Goal: Task Accomplishment & Management: Manage account settings

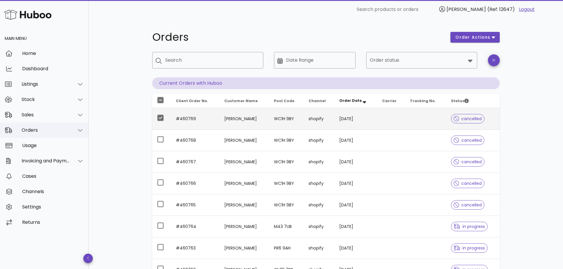
click at [41, 129] on div "Orders" at bounding box center [46, 130] width 48 height 6
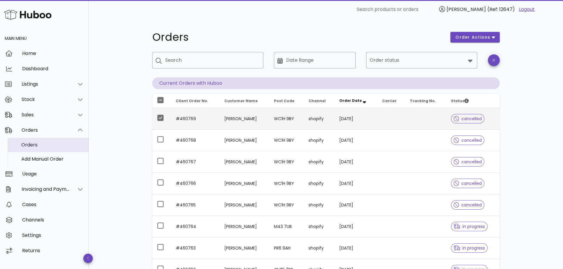
click at [40, 143] on div "Orders" at bounding box center [52, 145] width 63 height 6
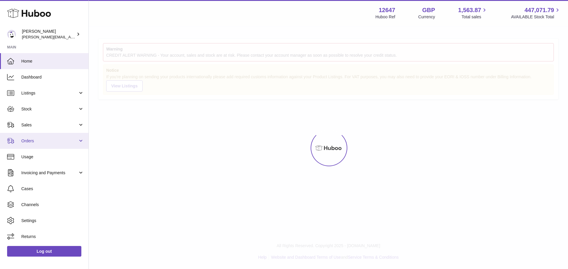
click at [58, 141] on span "Orders" at bounding box center [49, 141] width 56 height 6
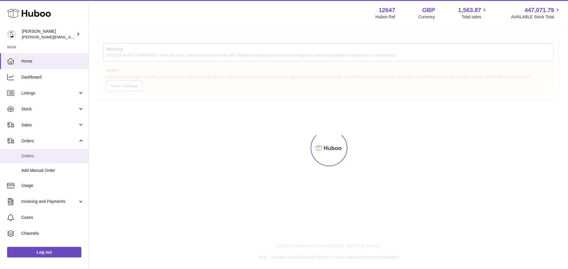
click at [55, 155] on span "Orders" at bounding box center [52, 156] width 63 height 6
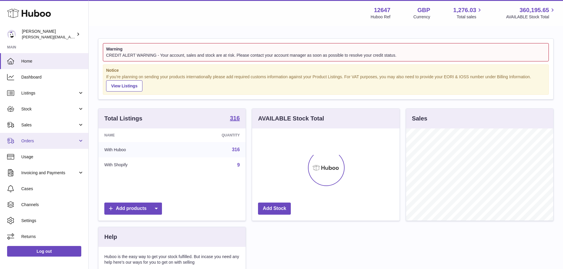
scroll to position [92, 148]
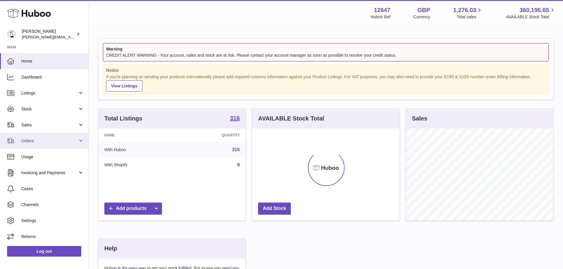
click at [52, 143] on span "Orders" at bounding box center [49, 141] width 56 height 6
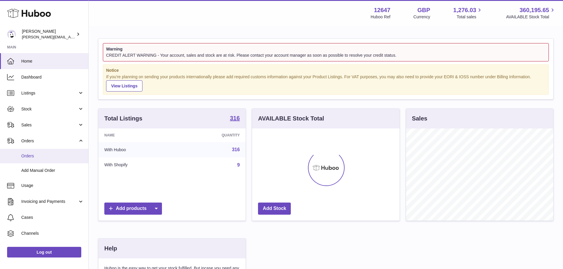
click at [51, 155] on span "Orders" at bounding box center [52, 156] width 63 height 6
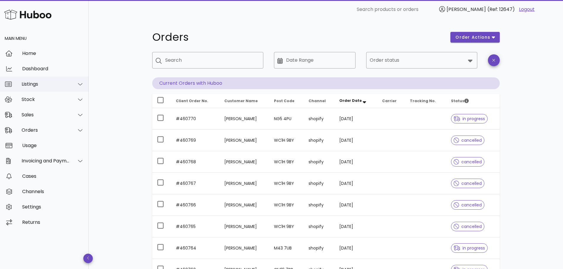
click at [47, 90] on div "Listings" at bounding box center [44, 84] width 89 height 15
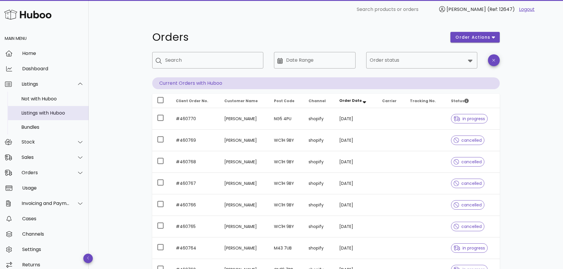
click at [44, 109] on div "Listings with Huboo" at bounding box center [52, 113] width 63 height 13
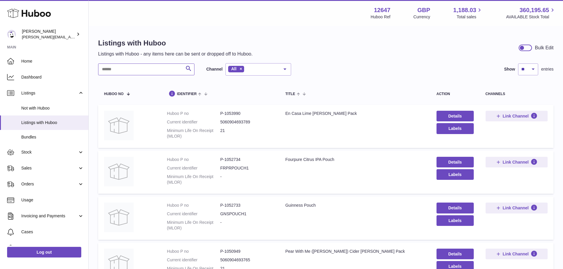
click at [142, 70] on input "text" at bounding box center [146, 70] width 96 height 12
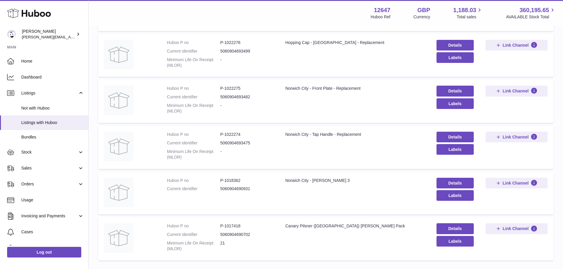
scroll to position [117, 0]
type input "*******"
click at [448, 180] on link "Details" at bounding box center [455, 183] width 37 height 11
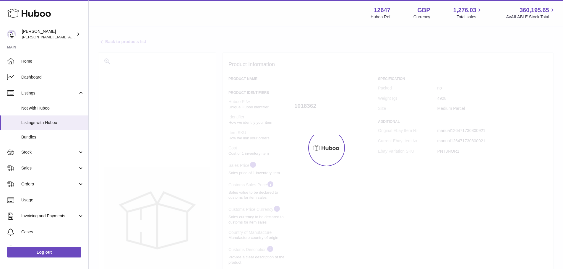
select select "***"
select select "****"
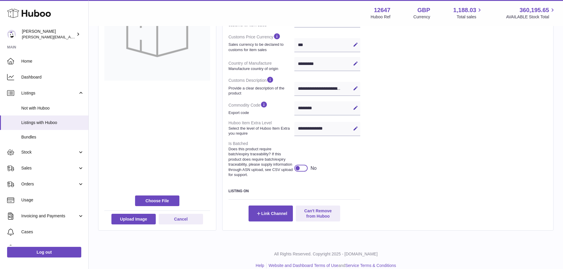
scroll to position [198, 0]
click at [356, 89] on icon at bounding box center [355, 88] width 5 height 5
click at [359, 91] on button "Save" at bounding box center [355, 88] width 9 height 9
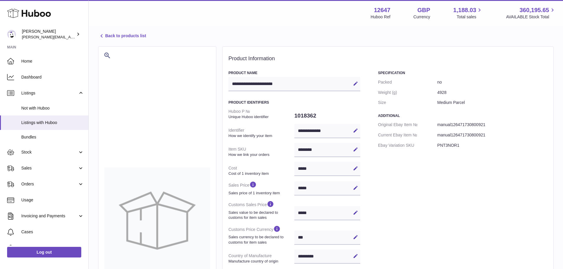
scroll to position [0, 0]
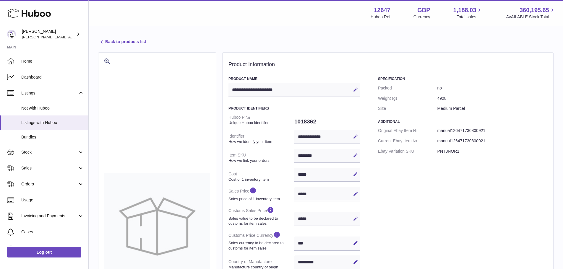
click at [138, 42] on link "Back to products list" at bounding box center [122, 41] width 48 height 7
